Goal: Information Seeking & Learning: Understand process/instructions

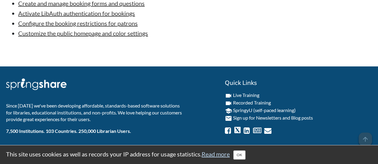
scroll to position [2087, 0]
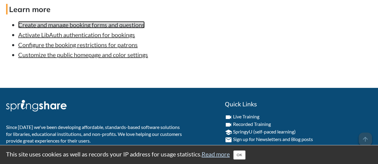
click at [112, 28] on link "Create and manage booking forms and questions" at bounding box center [81, 24] width 127 height 7
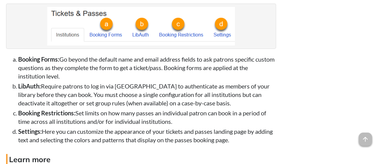
scroll to position [1936, 0]
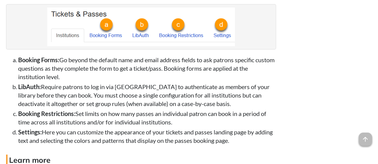
scroll to position [1935, 0]
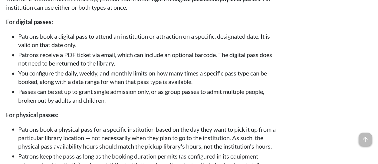
scroll to position [1419, 0]
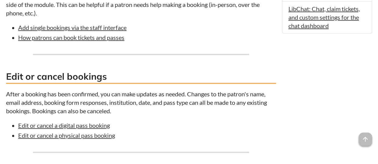
scroll to position [394, 0]
